Goal: Navigation & Orientation: Find specific page/section

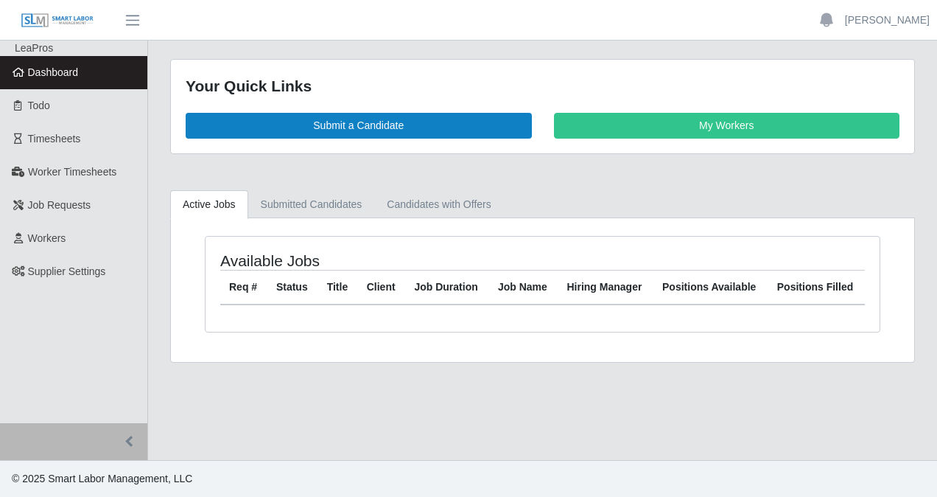
click at [46, 73] on span "Dashboard" at bounding box center [53, 72] width 51 height 12
click at [38, 74] on span "Dashboard" at bounding box center [53, 72] width 51 height 12
